Goal: Task Accomplishment & Management: Use online tool/utility

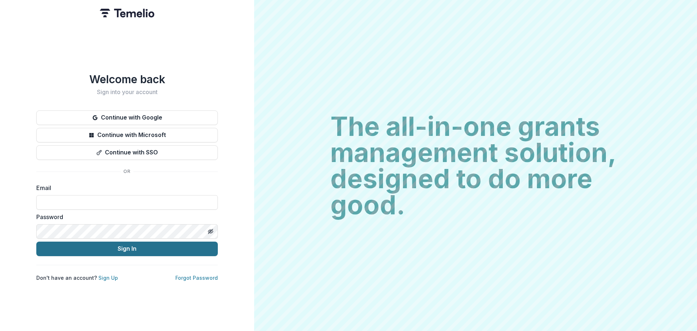
type input "**********"
click at [126, 250] on button "Sign In" at bounding box center [127, 249] width 182 height 15
